Goal: Transaction & Acquisition: Purchase product/service

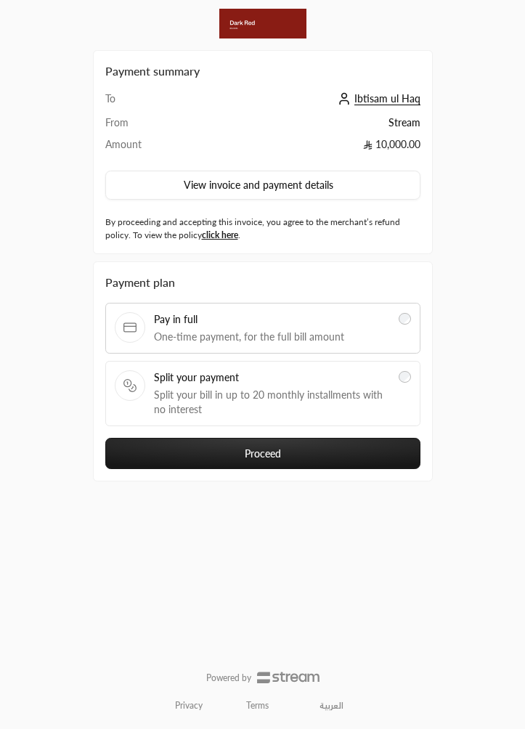
click at [359, 390] on span "Split your bill in up to 20 monthly installments with no interest" at bounding box center [272, 402] width 237 height 29
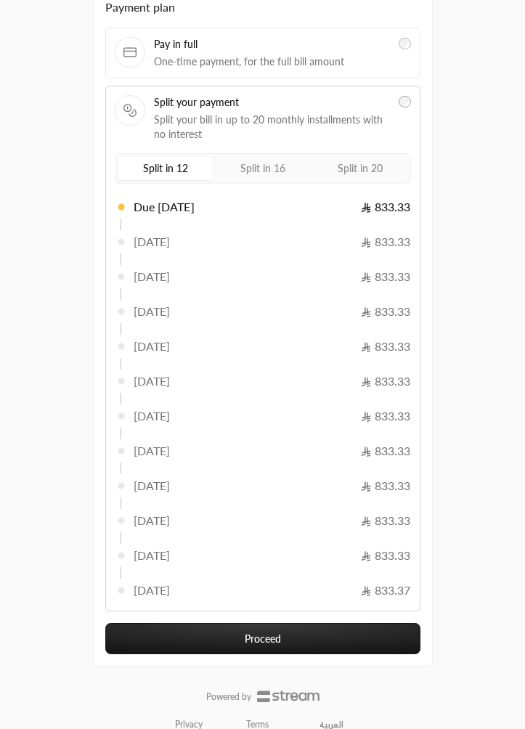
scroll to position [295, 0]
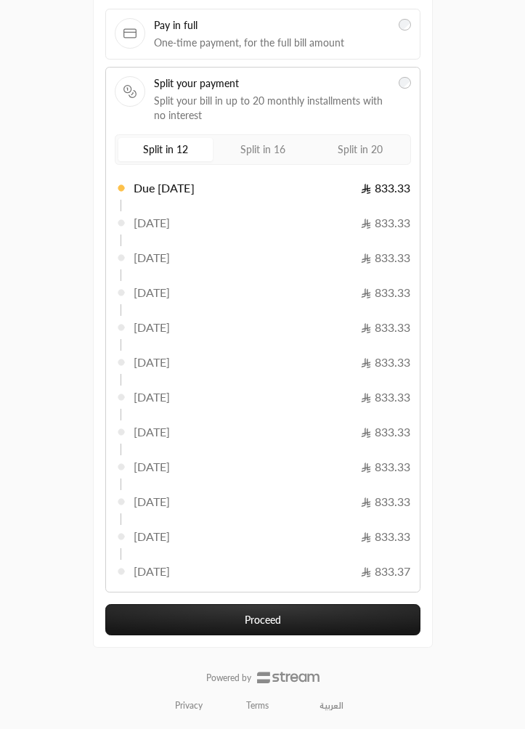
click at [325, 616] on button "Proceed" at bounding box center [262, 619] width 315 height 31
